Goal: Information Seeking & Learning: Learn about a topic

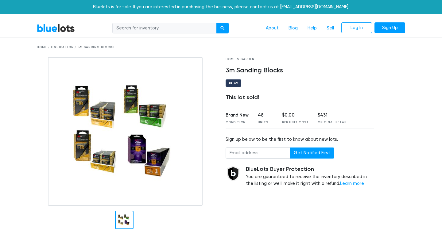
click at [64, 30] on link "BlueLots" at bounding box center [56, 28] width 38 height 9
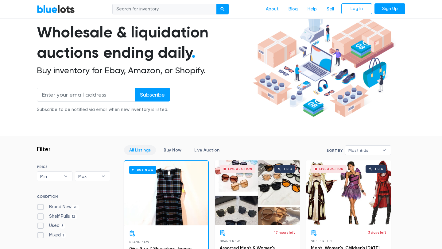
scroll to position [46, 0]
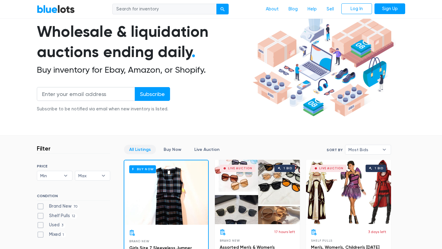
click at [41, 206] on label "Brand New 70" at bounding box center [58, 206] width 43 height 7
click at [41, 206] on New"] "Brand New 70" at bounding box center [39, 205] width 4 height 4
checkbox New"] "true"
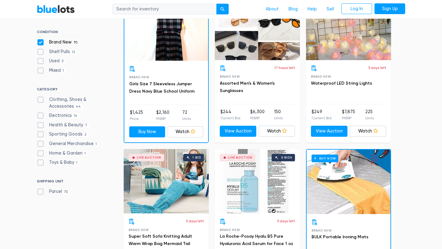
scroll to position [210, 0]
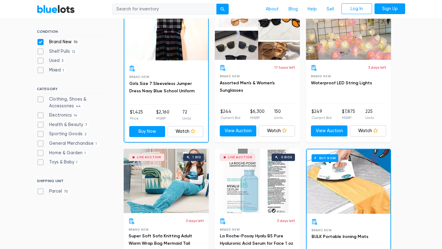
click at [40, 134] on label "Sporting Goods 2" at bounding box center [63, 134] width 52 height 7
click at [40, 134] on Goods"] "Sporting Goods 2" at bounding box center [39, 133] width 4 height 4
checkbox Goods"] "true"
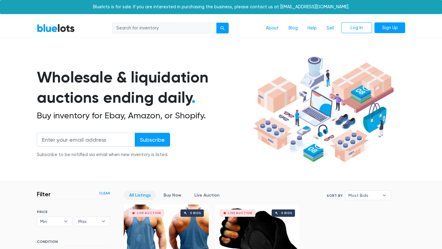
scroll to position [165, 0]
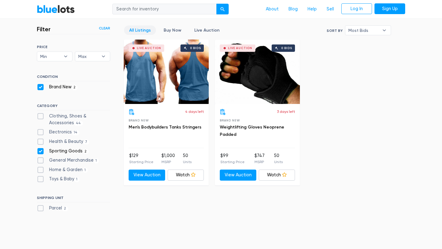
click at [40, 170] on label "Home & Garden 1" at bounding box center [62, 169] width 51 height 7
click at [40, 170] on Garden"] "Home & Garden 1" at bounding box center [39, 168] width 4 height 4
checkbox Garden"] "true"
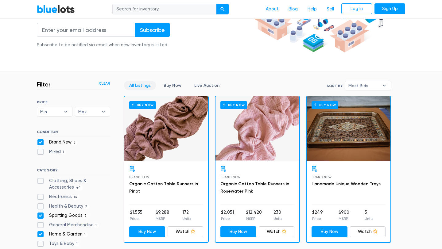
scroll to position [102, 0]
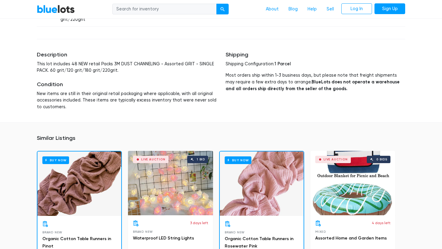
scroll to position [440, 0]
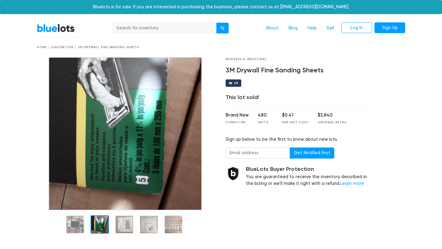
click at [104, 222] on div at bounding box center [99, 224] width 18 height 18
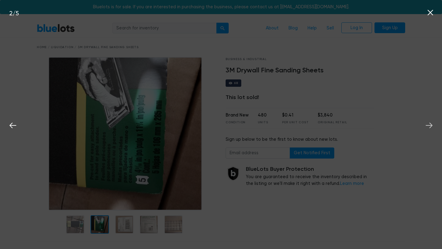
click at [430, 124] on icon at bounding box center [428, 126] width 7 height 6
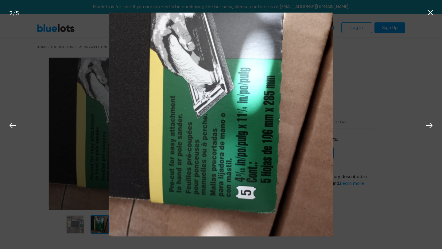
click at [429, 15] on icon at bounding box center [429, 12] width 9 height 9
